Goal: Information Seeking & Learning: Learn about a topic

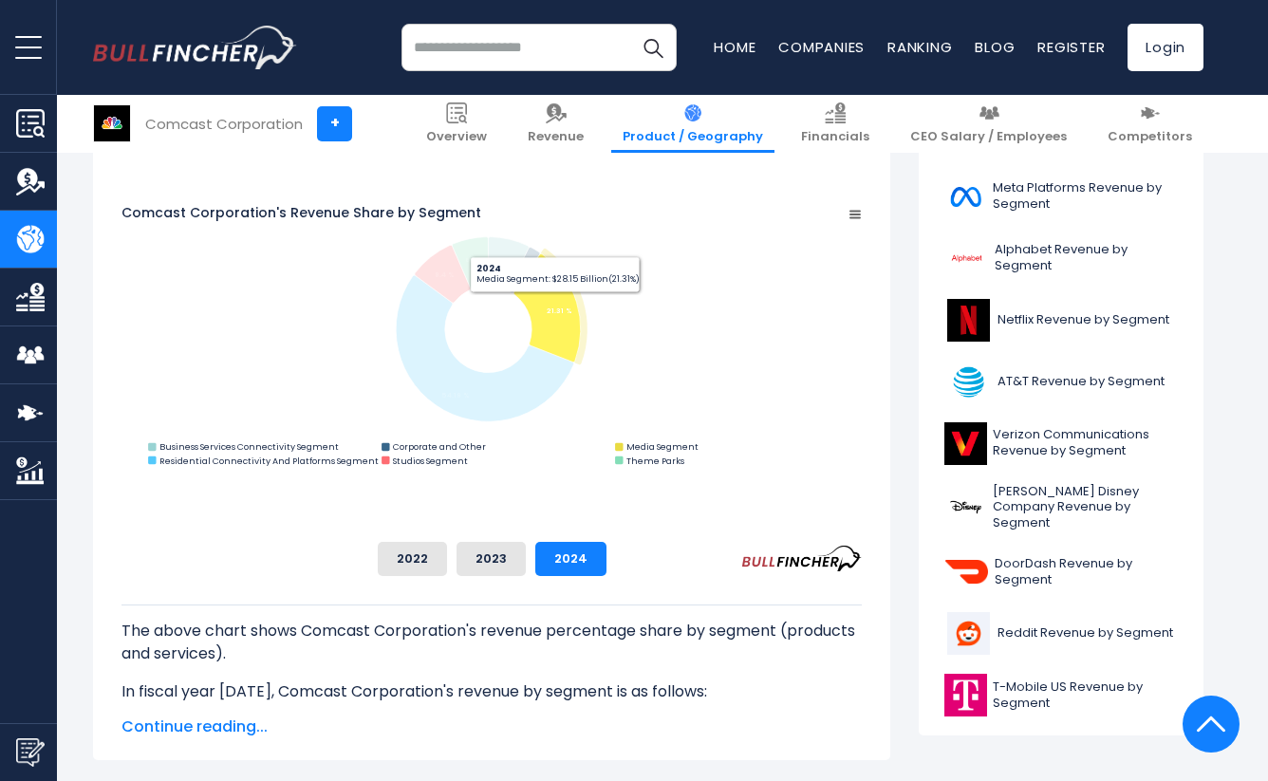
scroll to position [536, 0]
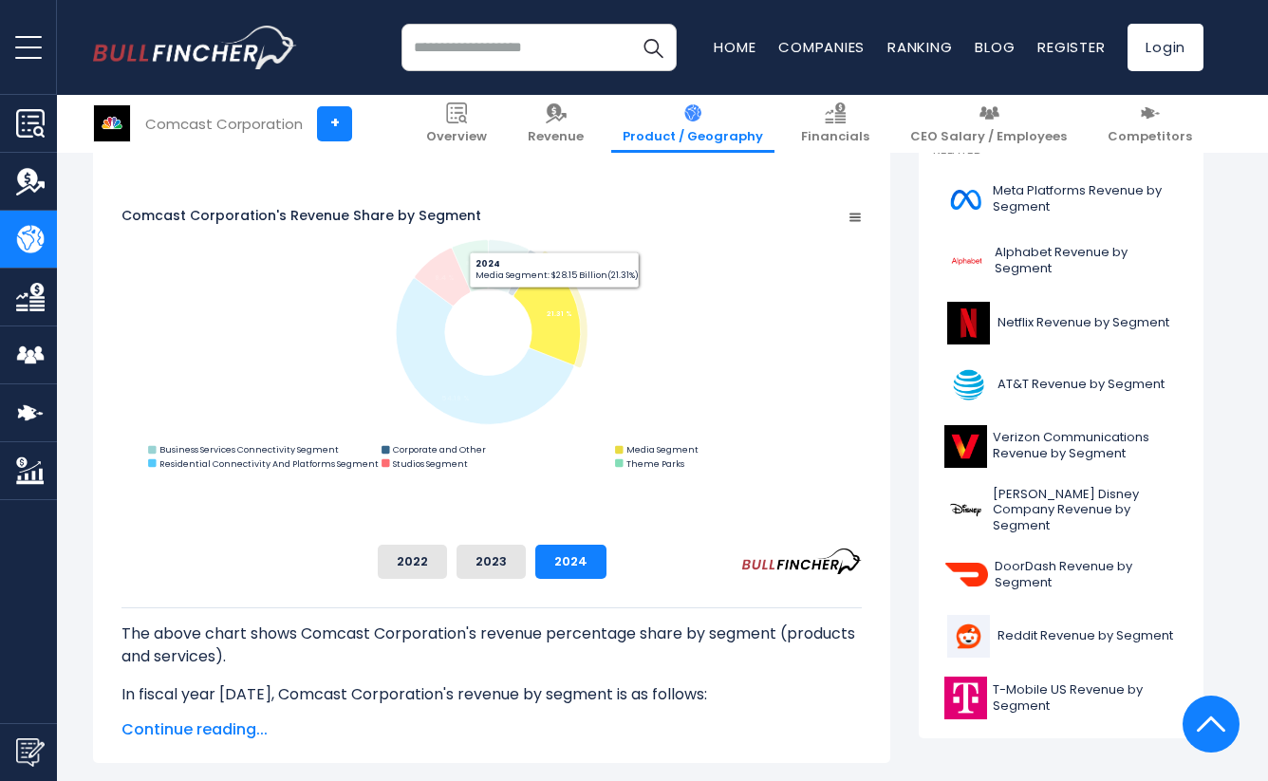
click at [581, 280] on icon "Comcast Corporation's Revenue Share by Segment" at bounding box center [547, 311] width 67 height 108
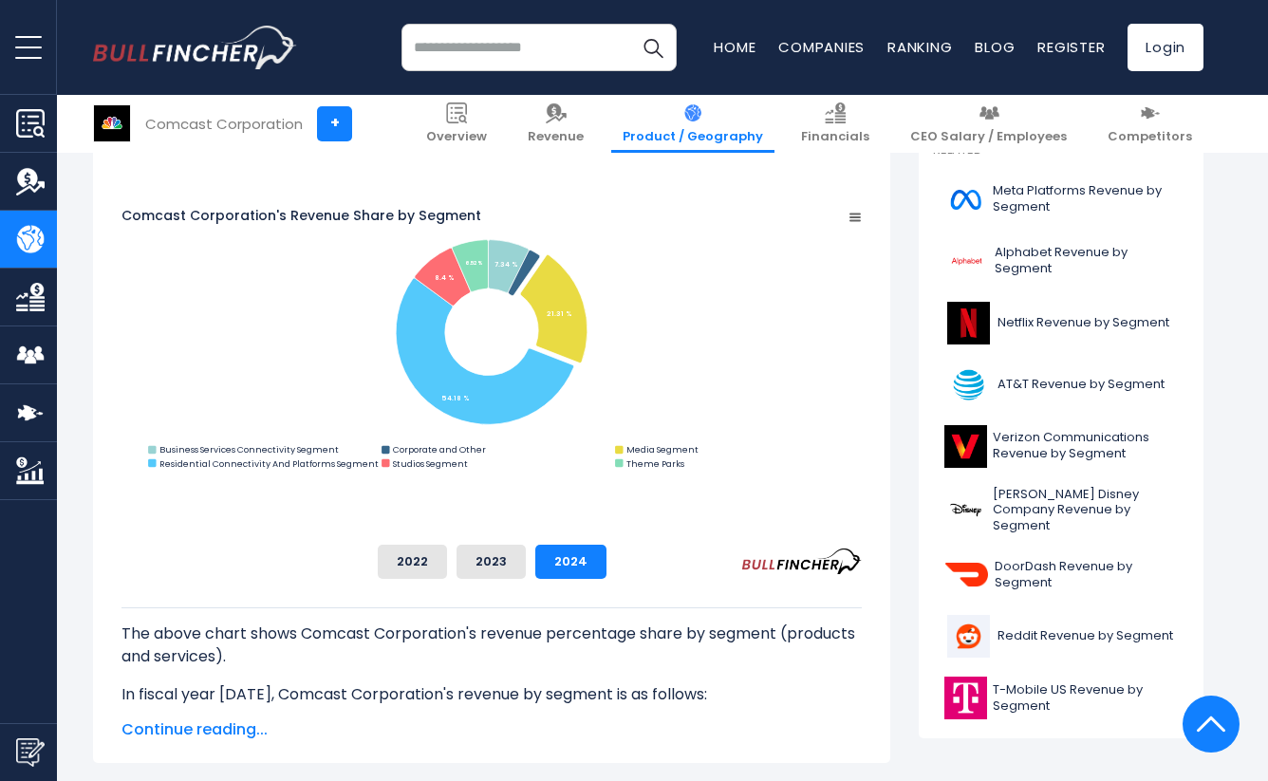
click at [862, 306] on rect "Comcast Corporation's Revenue Share by Segment" at bounding box center [491, 340] width 740 height 267
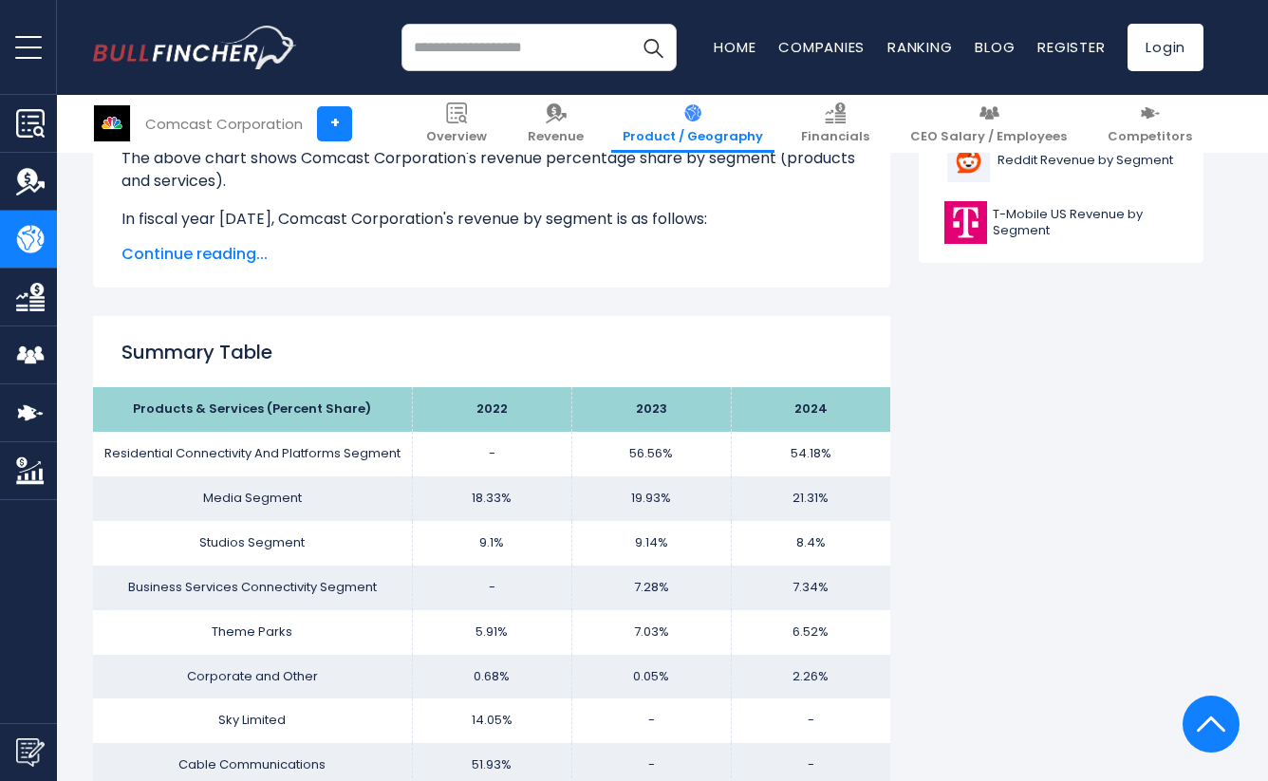
scroll to position [1027, 0]
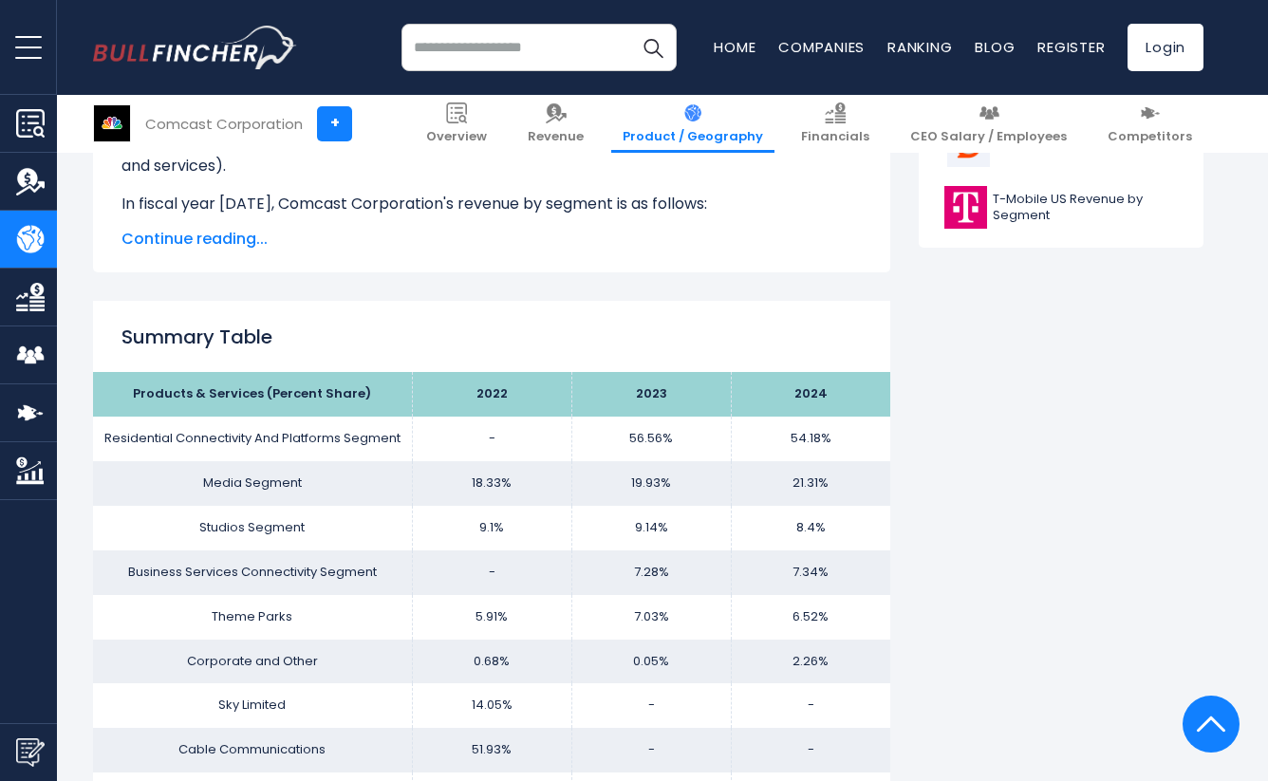
click at [215, 238] on span "Continue reading..." at bounding box center [491, 239] width 740 height 23
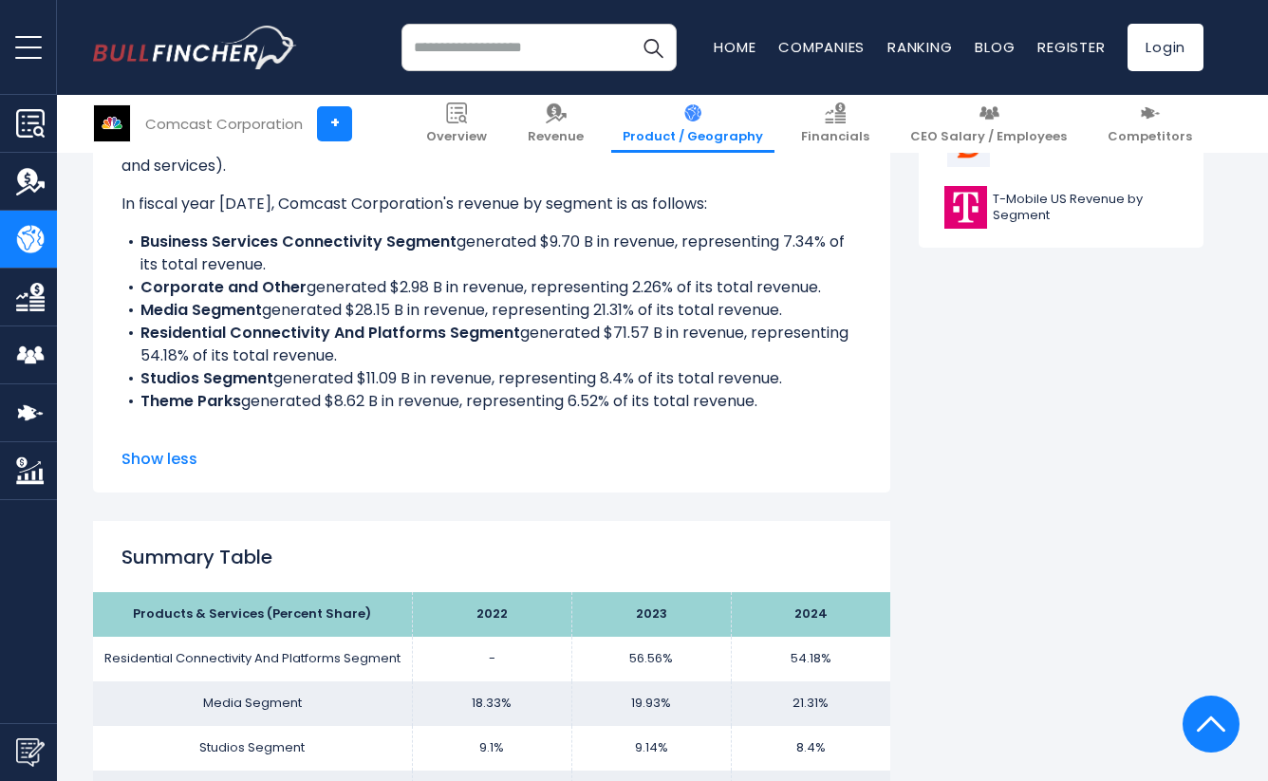
click at [27, 180] on img "Company Revenue" at bounding box center [30, 181] width 28 height 28
click at [30, 181] on img "Company Revenue" at bounding box center [30, 181] width 28 height 28
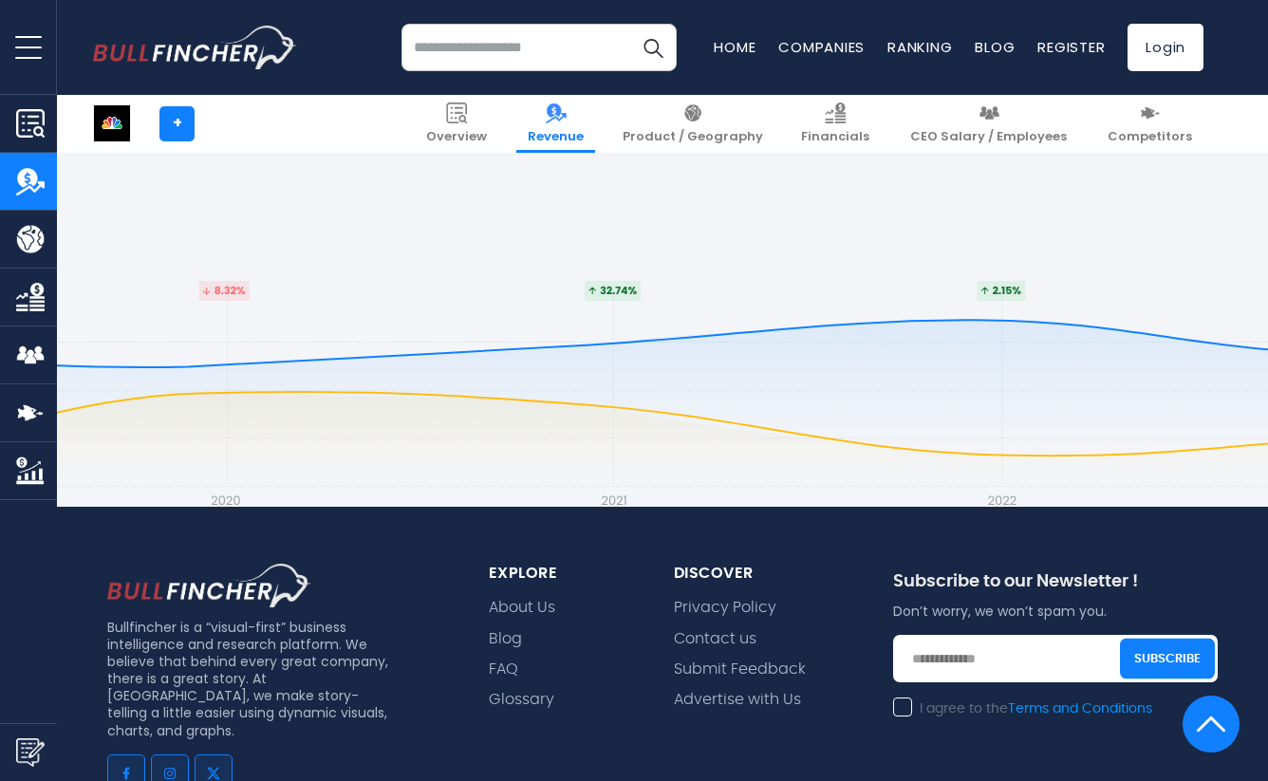
scroll to position [5625, 0]
